Goal: Task Accomplishment & Management: Manage account settings

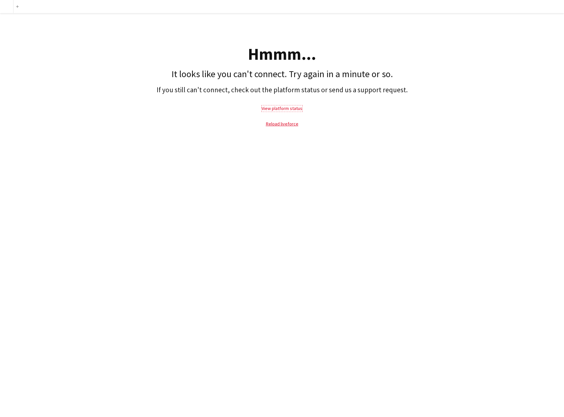
click at [287, 108] on link "View platform status" at bounding box center [282, 108] width 41 height 6
click at [285, 125] on link "Reload liveforce" at bounding box center [282, 124] width 33 height 6
click at [278, 126] on link "Reload liveforce" at bounding box center [282, 124] width 33 height 6
click at [277, 125] on link "Reload liveforce" at bounding box center [282, 124] width 33 height 6
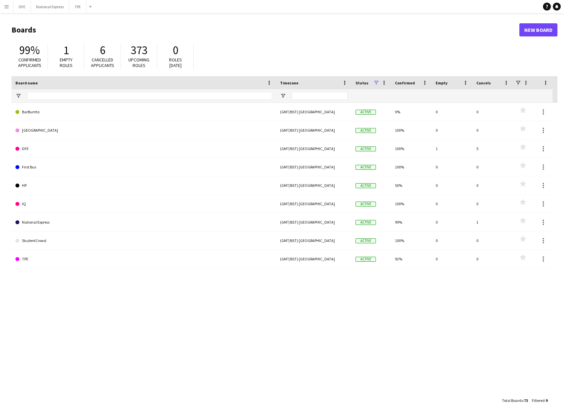
click at [6, 5] on app-icon "Menu" at bounding box center [6, 6] width 5 height 5
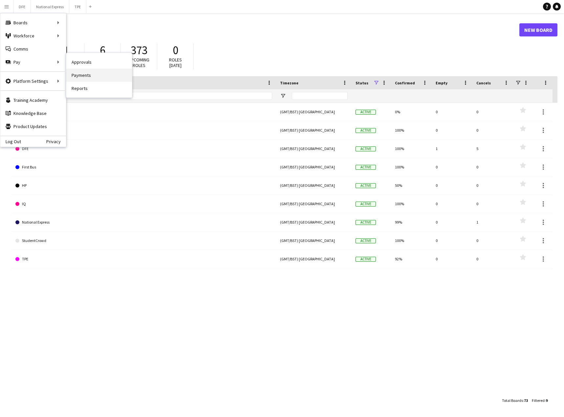
click at [91, 74] on link "Payments" at bounding box center [99, 75] width 66 height 13
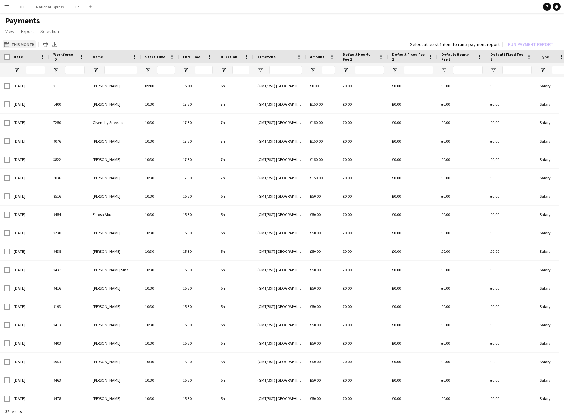
click at [29, 45] on button "This Month This Month" at bounding box center [19, 44] width 33 height 8
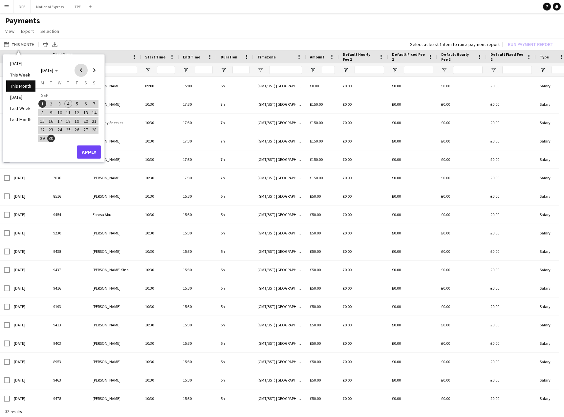
click at [83, 70] on span "Previous month" at bounding box center [81, 70] width 13 height 13
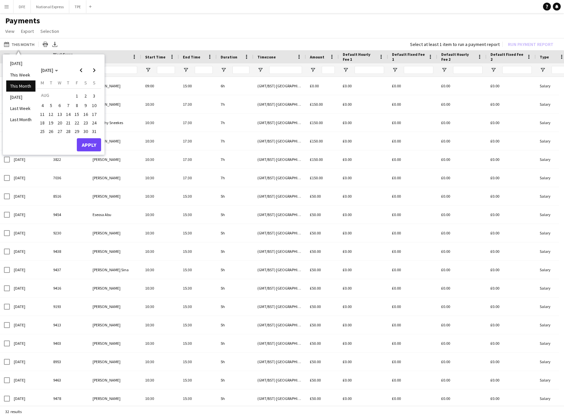
click at [80, 95] on span "1" at bounding box center [77, 95] width 8 height 9
click at [96, 67] on span "Next month" at bounding box center [94, 70] width 13 height 13
click at [69, 103] on span "4" at bounding box center [68, 104] width 8 height 8
click at [91, 153] on button "Apply" at bounding box center [89, 152] width 24 height 13
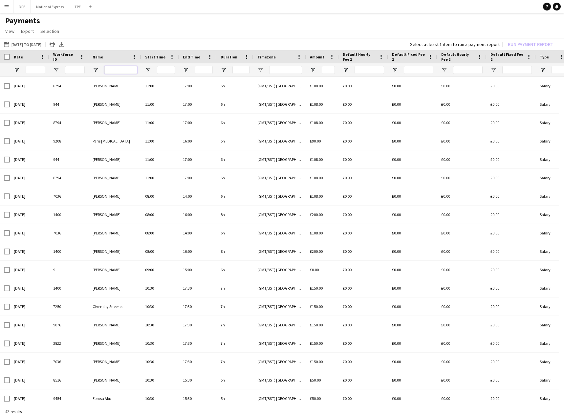
click at [117, 69] on input "Name Filter Input" at bounding box center [120, 70] width 33 height 8
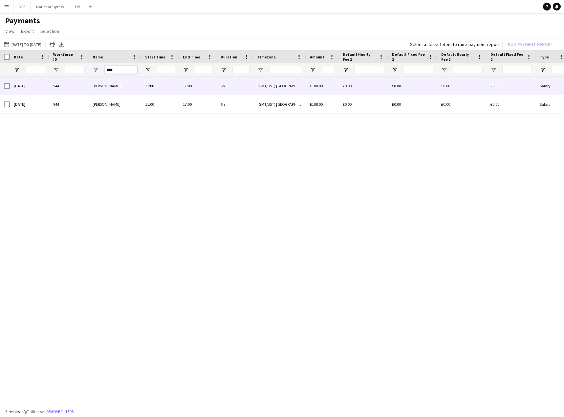
type input "****"
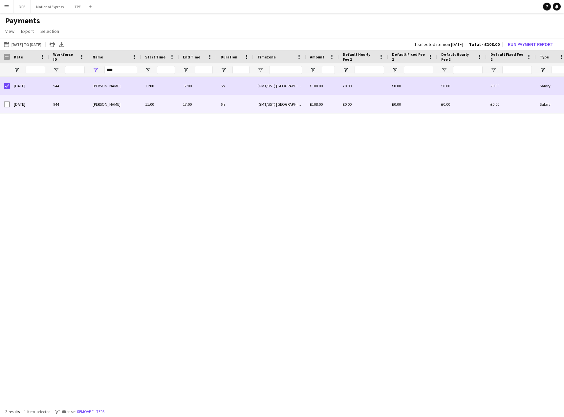
click at [6, 108] on div at bounding box center [7, 104] width 6 height 18
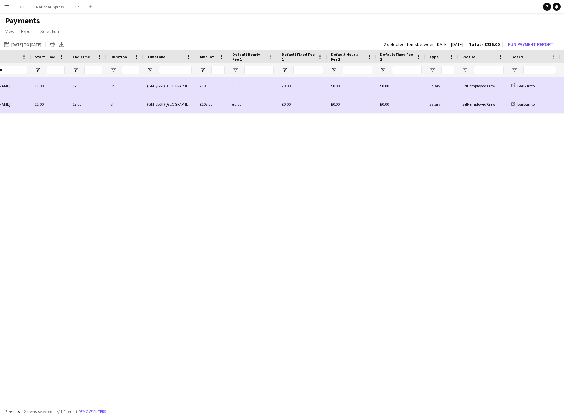
scroll to position [0, 342]
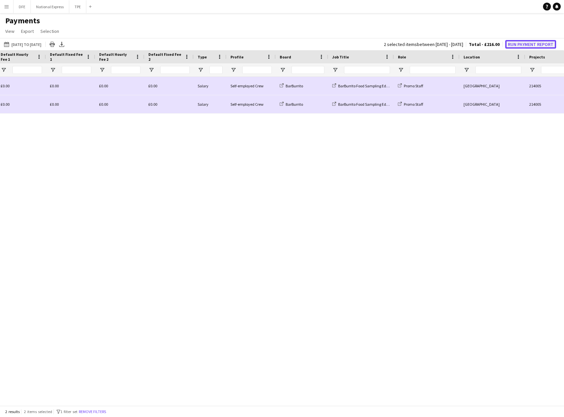
click at [543, 43] on button "Run Payment Report" at bounding box center [531, 44] width 51 height 9
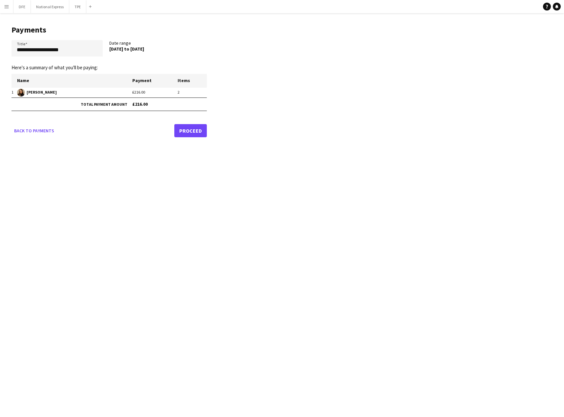
click at [190, 126] on link "Proceed" at bounding box center [190, 130] width 33 height 13
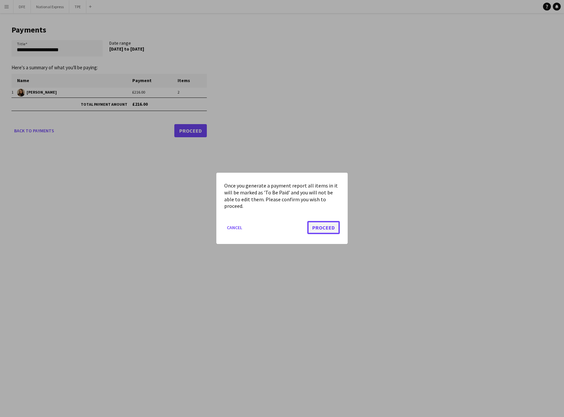
click at [326, 228] on button "Proceed" at bounding box center [324, 227] width 33 height 13
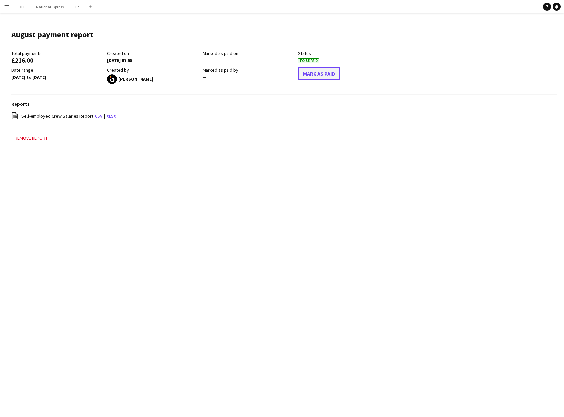
click at [313, 75] on button "Mark As Paid" at bounding box center [319, 73] width 42 height 13
click at [7, 7] on app-icon "Menu" at bounding box center [6, 6] width 5 height 5
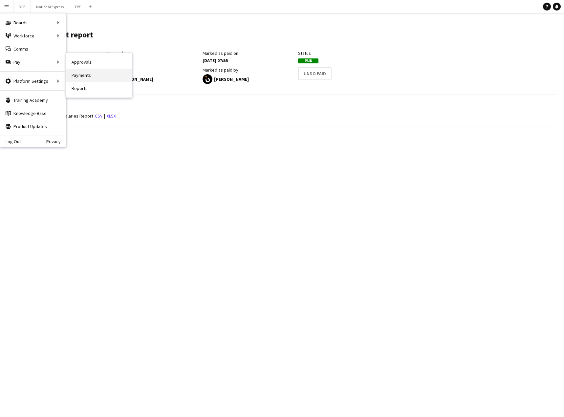
click at [92, 78] on link "Payments" at bounding box center [99, 75] width 66 height 13
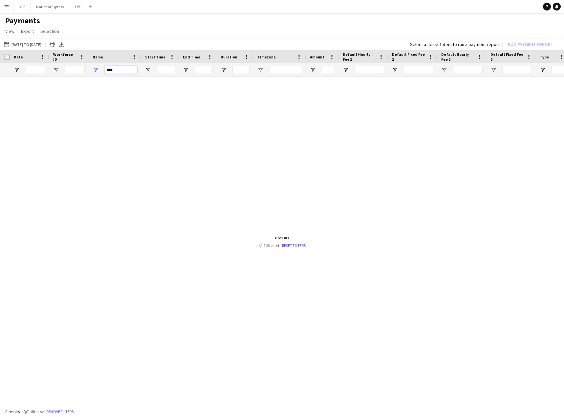
drag, startPoint x: 110, startPoint y: 72, endPoint x: 98, endPoint y: 70, distance: 11.9
click at [98, 71] on div "****" at bounding box center [115, 69] width 53 height 13
type input "*"
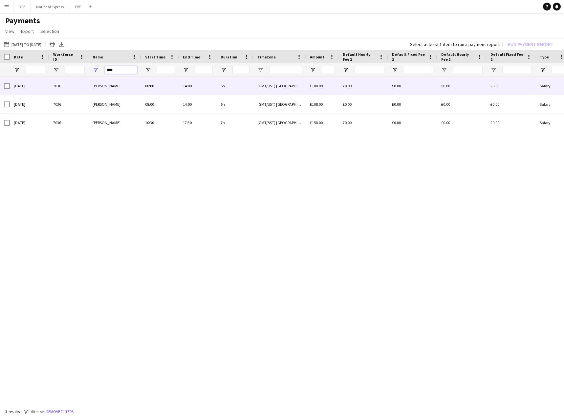
type input "****"
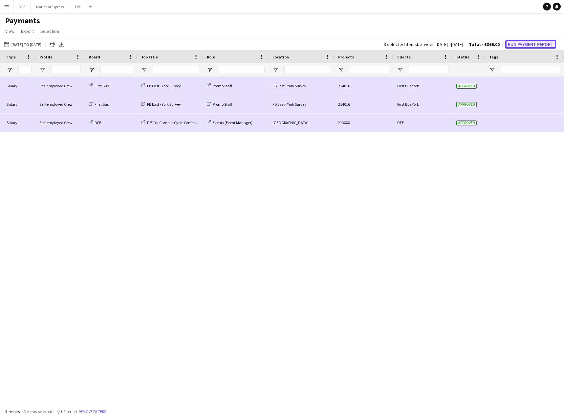
click at [538, 43] on button "Run Payment Report" at bounding box center [531, 44] width 51 height 9
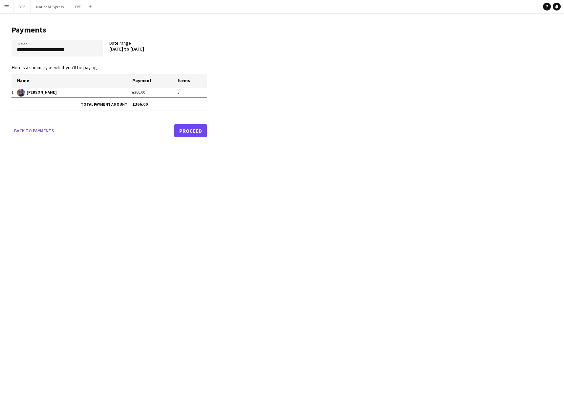
click at [186, 132] on link "Proceed" at bounding box center [190, 130] width 33 height 13
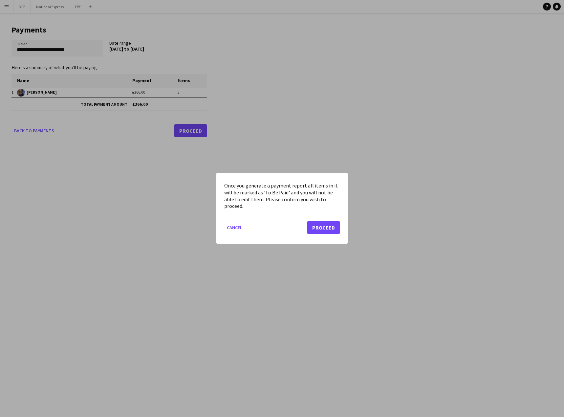
click at [323, 236] on mat-dialog-actions "Cancel Proceed" at bounding box center [282, 231] width 116 height 28
click at [323, 233] on button "Proceed" at bounding box center [324, 227] width 33 height 13
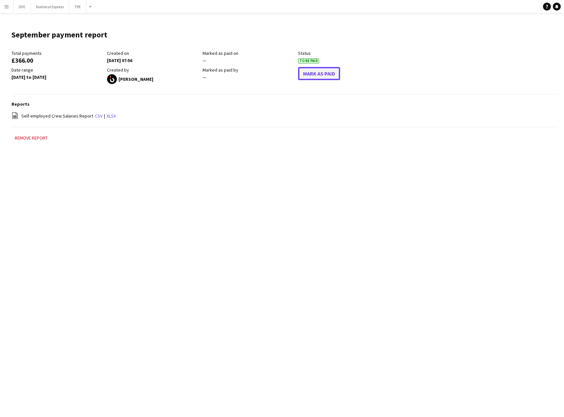
click at [310, 71] on button "Mark As Paid" at bounding box center [319, 73] width 42 height 13
click at [7, 6] on app-icon "Menu" at bounding box center [6, 6] width 5 height 5
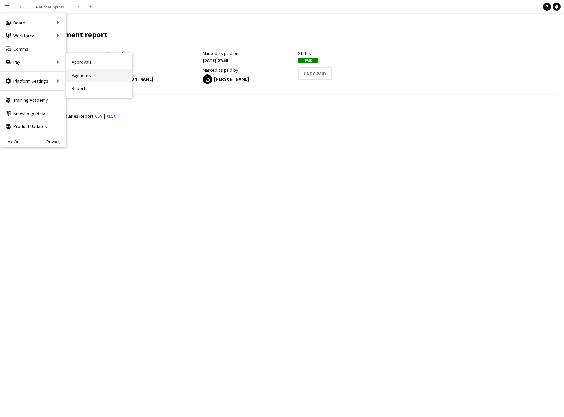
click at [88, 76] on link "Payments" at bounding box center [99, 75] width 66 height 13
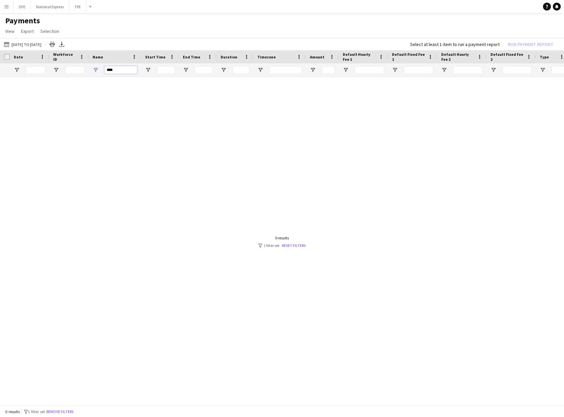
drag, startPoint x: 118, startPoint y: 69, endPoint x: 84, endPoint y: 72, distance: 33.3
click at [83, 69] on div "****" at bounding box center [549, 69] width 1098 height 13
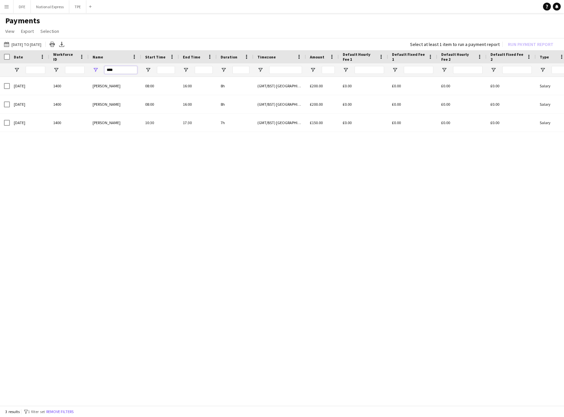
type input "****"
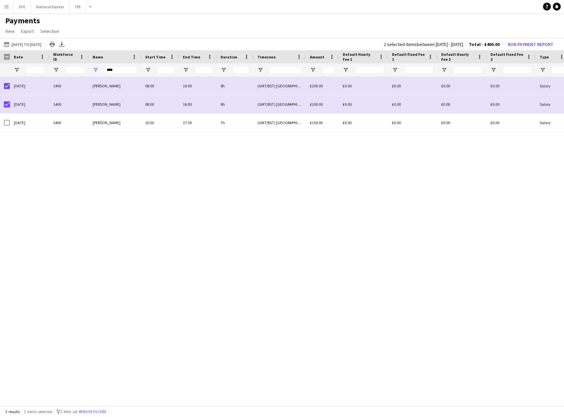
scroll to position [0, 189]
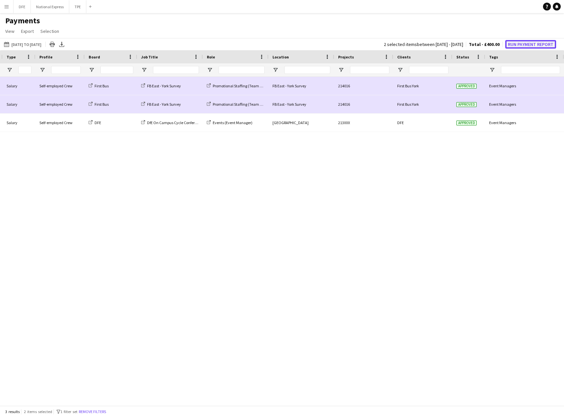
click at [535, 46] on button "Run Payment Report" at bounding box center [531, 44] width 51 height 9
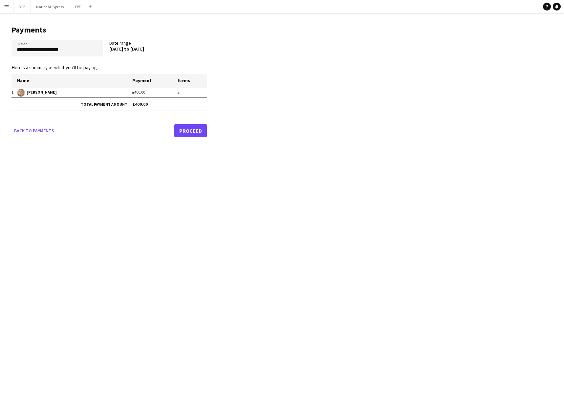
click at [205, 131] on link "Proceed" at bounding box center [190, 130] width 33 height 13
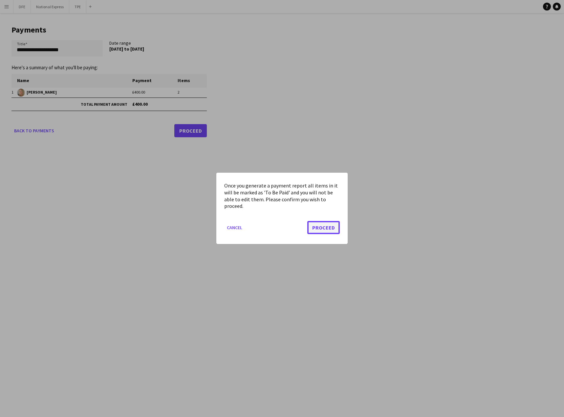
click at [322, 226] on button "Proceed" at bounding box center [324, 227] width 33 height 13
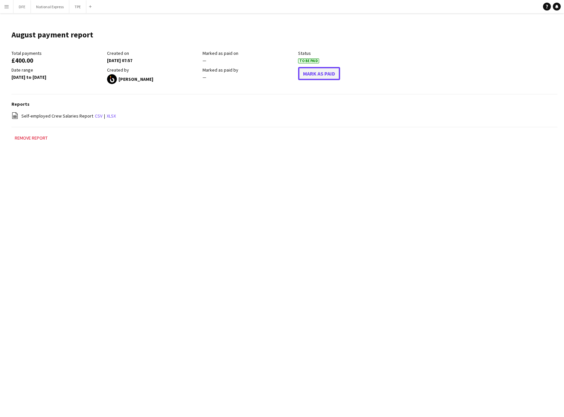
click at [314, 77] on button "Mark As Paid" at bounding box center [319, 73] width 42 height 13
click at [5, 6] on app-icon "Menu" at bounding box center [6, 6] width 5 height 5
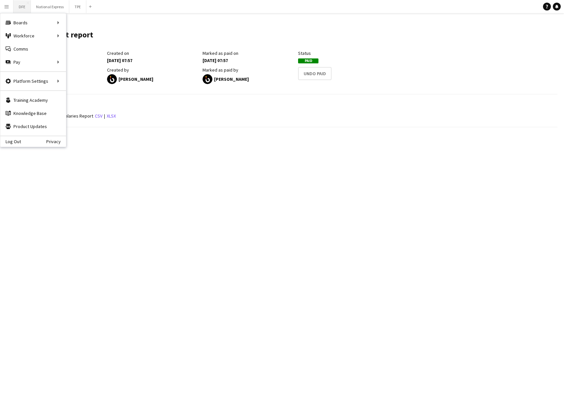
click at [24, 9] on button "DFE Close" at bounding box center [21, 6] width 17 height 13
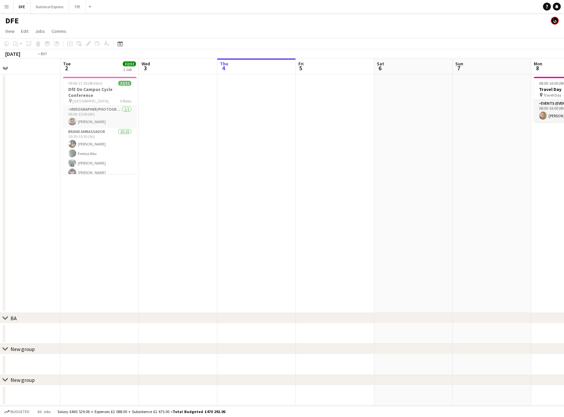
drag, startPoint x: 349, startPoint y: 153, endPoint x: 486, endPoint y: 157, distance: 136.7
click at [501, 158] on app-calendar-viewport "Sat 30 Sun 31 Mon 1 Tue 2 32/32 1 Job Wed 3 Thu 4 Fri 5 Sat 6 Sun 7 Mon 8 1/1 1…" at bounding box center [282, 232] width 564 height 348
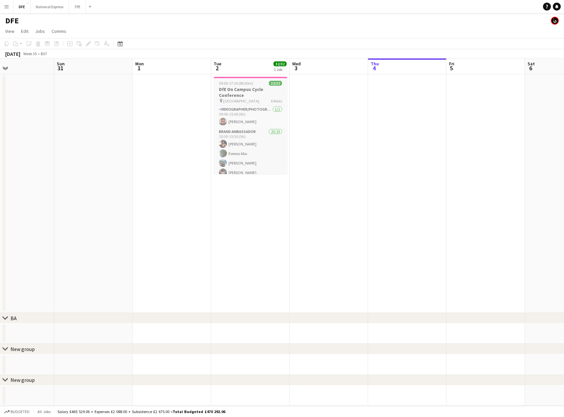
click at [263, 92] on h3 "DfE On Campus Cycle Conference" at bounding box center [251, 92] width 74 height 12
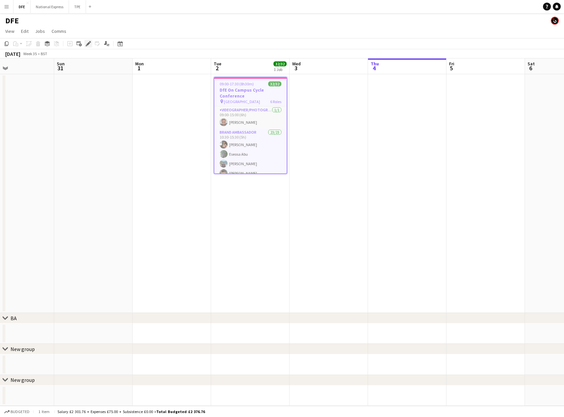
click at [86, 44] on icon "Edit" at bounding box center [88, 43] width 5 height 5
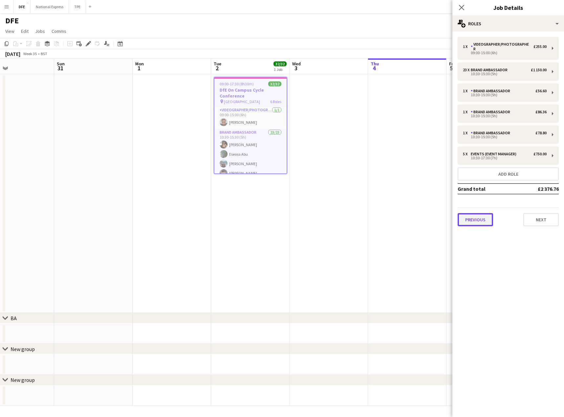
click at [482, 216] on button "Previous" at bounding box center [475, 219] width 35 height 13
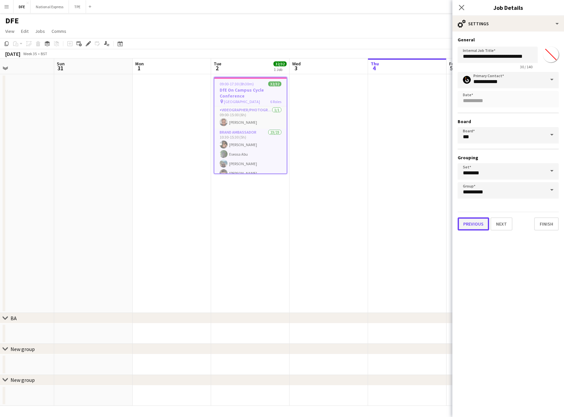
click at [476, 223] on button "Previous" at bounding box center [474, 223] width 32 height 13
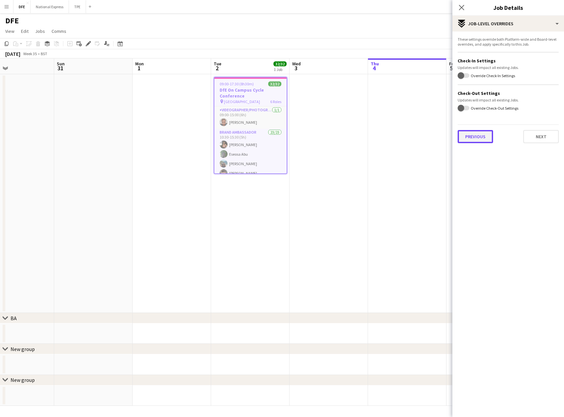
click at [477, 143] on button "Previous" at bounding box center [475, 136] width 35 height 13
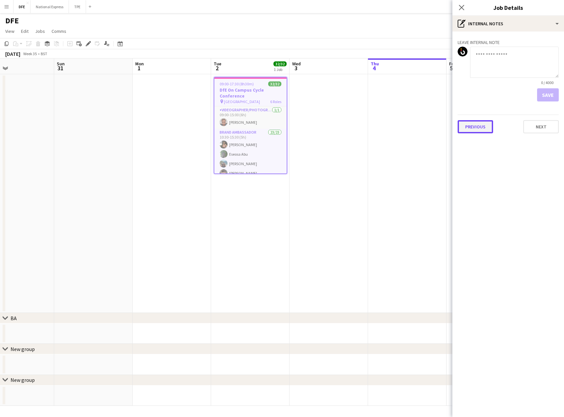
click at [475, 130] on button "Previous" at bounding box center [475, 126] width 35 height 13
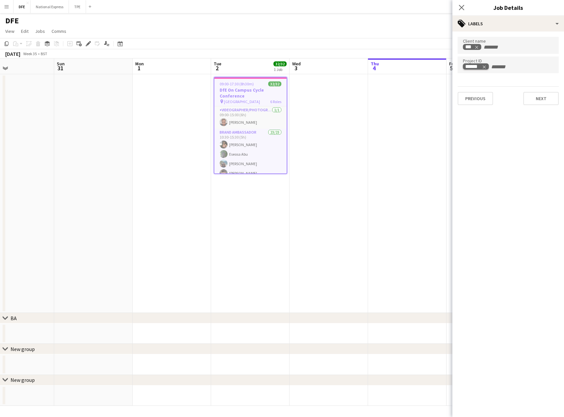
click at [485, 65] on icon "Remove tag" at bounding box center [484, 67] width 5 height 5
type input "******"
click at [541, 99] on button "Next" at bounding box center [541, 98] width 35 height 13
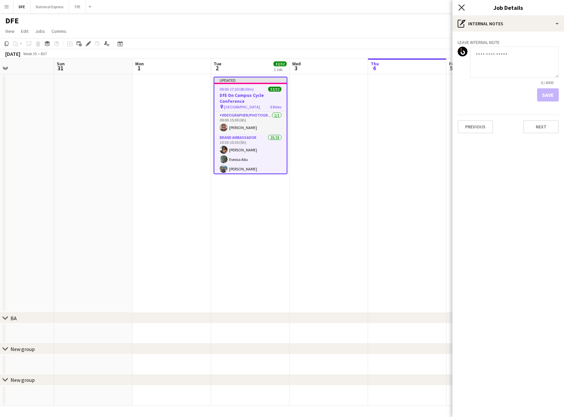
click at [464, 8] on icon "Close pop-in" at bounding box center [462, 7] width 6 height 6
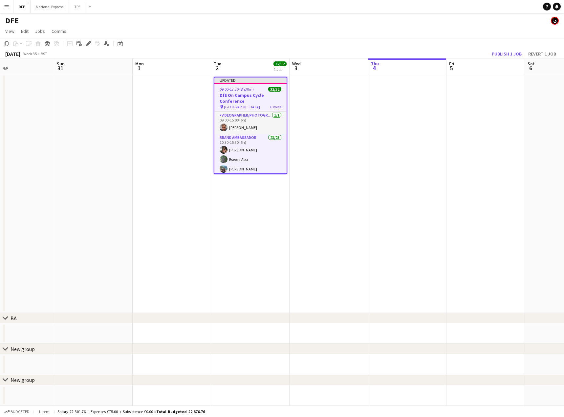
click at [457, 38] on app-toolbar "Copy Paste Paste Ctrl+V Paste with crew Ctrl+Shift+V Paste linked Job Delete Gr…" at bounding box center [282, 43] width 564 height 11
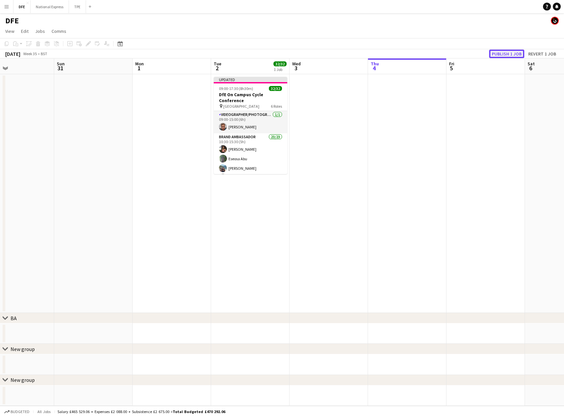
click at [509, 54] on button "Publish 1 job" at bounding box center [507, 54] width 35 height 9
